Goal: Transaction & Acquisition: Download file/media

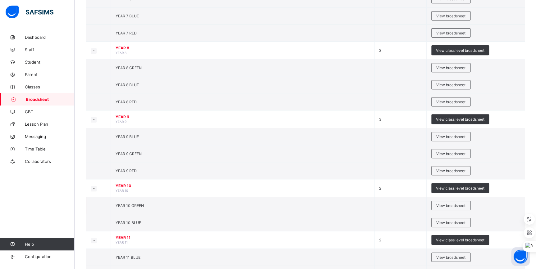
scroll to position [129, 0]
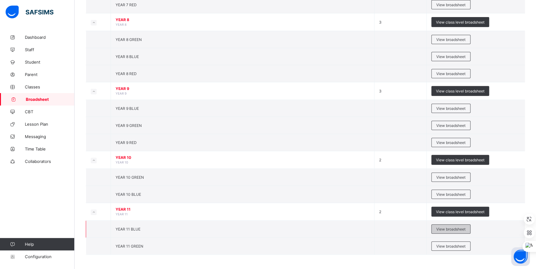
click at [459, 228] on span "View broadsheet" at bounding box center [450, 229] width 29 height 5
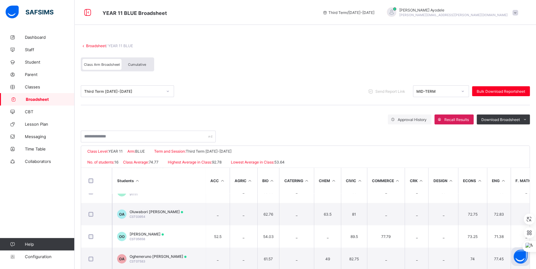
scroll to position [113, 0]
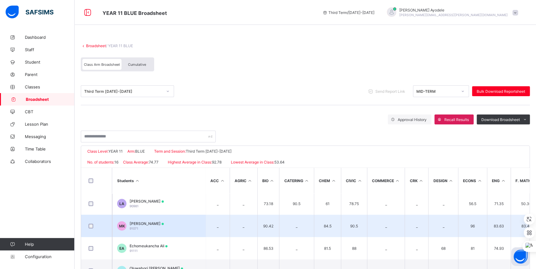
click at [145, 223] on span "[PERSON_NAME]" at bounding box center [147, 224] width 34 height 5
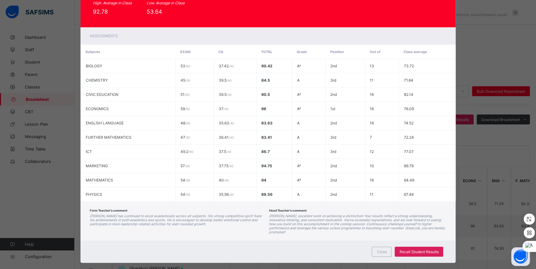
scroll to position [94, 0]
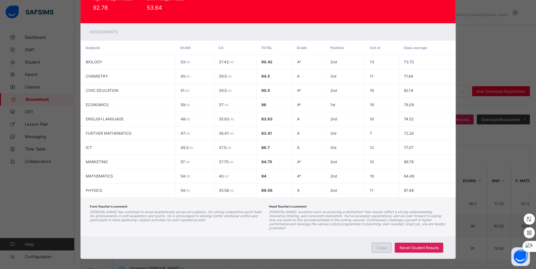
click at [374, 246] on div "Close" at bounding box center [382, 248] width 20 height 10
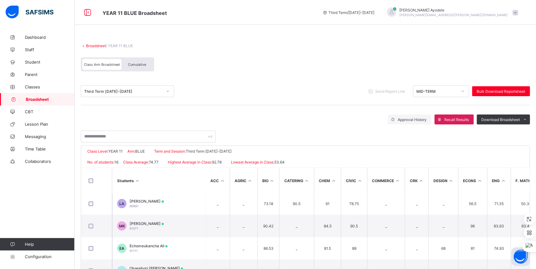
click at [140, 68] on div "Cumulative" at bounding box center [137, 64] width 31 height 11
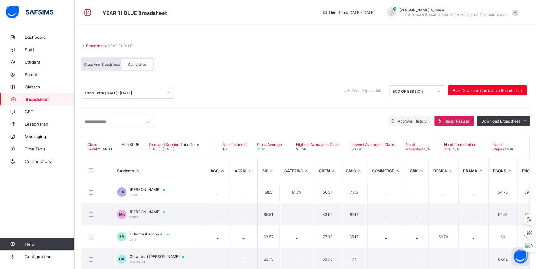
scroll to position [141, 0]
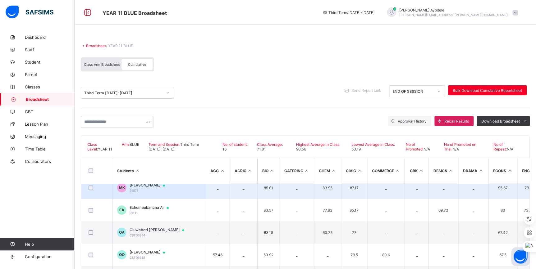
click at [146, 186] on span "[PERSON_NAME]" at bounding box center [150, 185] width 41 height 5
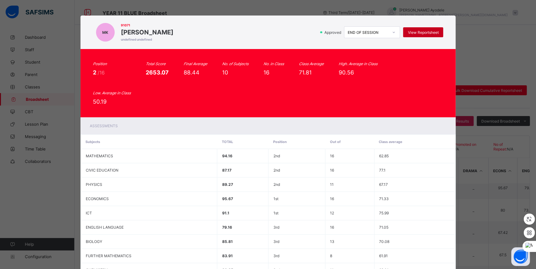
click at [415, 35] on div "View Reportsheet" at bounding box center [423, 32] width 40 height 10
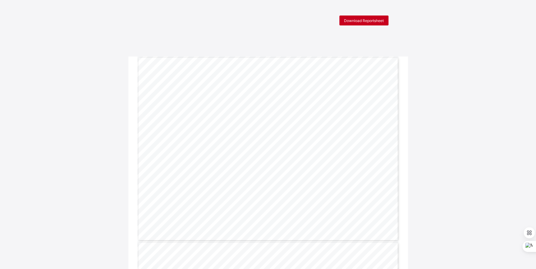
click at [361, 25] on div "Download Reportsheet" at bounding box center [363, 21] width 49 height 10
